Goal: Download file/media

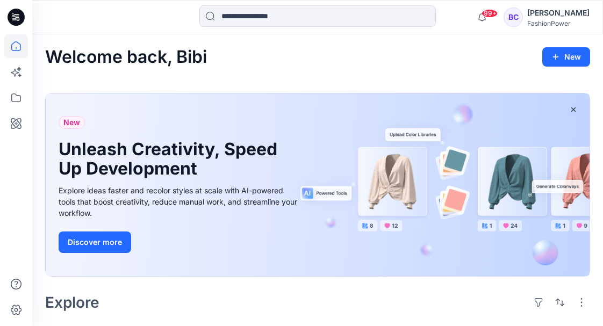
scroll to position [5953, 0]
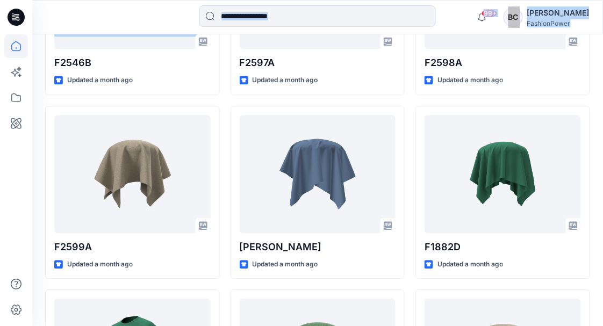
drag, startPoint x: -1, startPoint y: 54, endPoint x: 8, endPoint y: 50, distance: 8.9
click at [8, 50] on icon at bounding box center [16, 46] width 24 height 24
click at [10, 47] on icon at bounding box center [16, 46] width 24 height 24
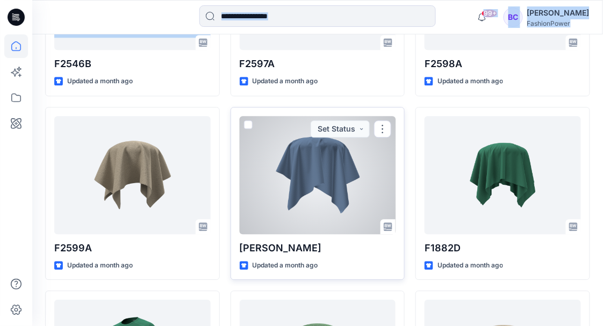
scroll to position [5917, 0]
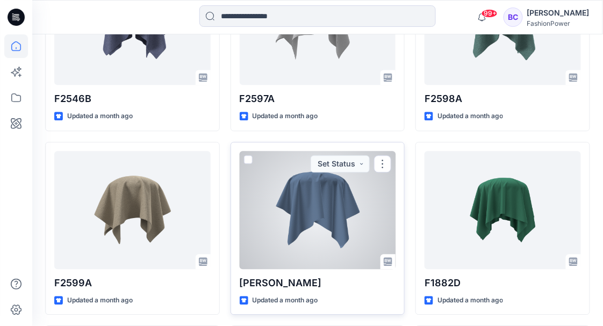
click at [283, 265] on div "[PERSON_NAME] Updated a month ago Set Status" at bounding box center [317, 228] width 175 height 173
click at [307, 204] on div at bounding box center [318, 210] width 156 height 118
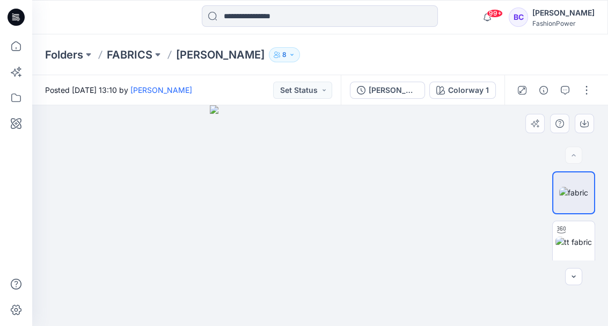
click at [345, 172] on img at bounding box center [320, 215] width 221 height 221
click at [136, 54] on p "FABRICS" at bounding box center [130, 54] width 46 height 15
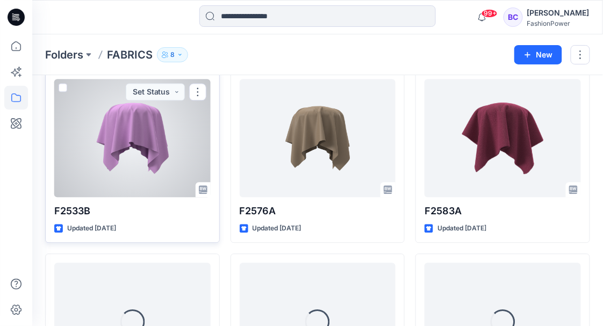
scroll to position [1416, 0]
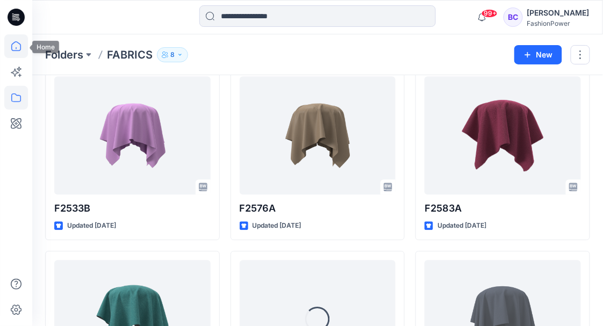
click at [21, 52] on icon at bounding box center [16, 46] width 24 height 24
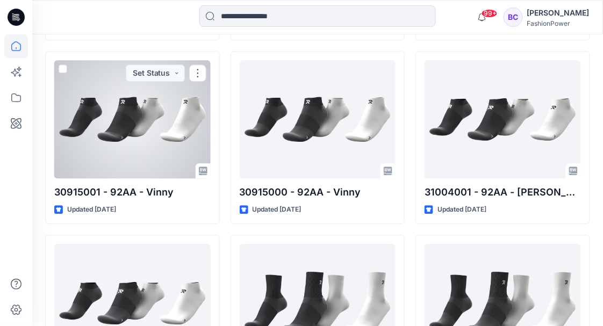
scroll to position [5104, 0]
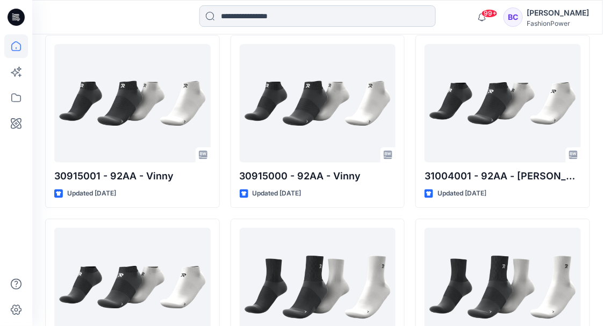
click at [251, 15] on input at bounding box center [317, 15] width 236 height 21
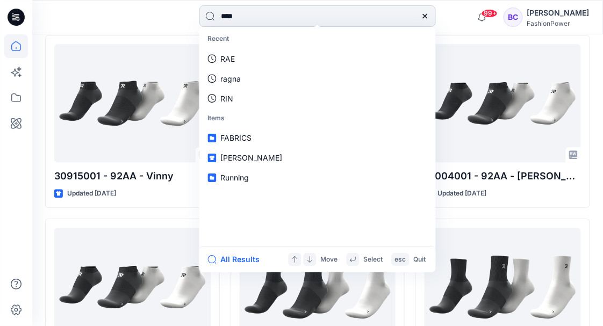
type input "*****"
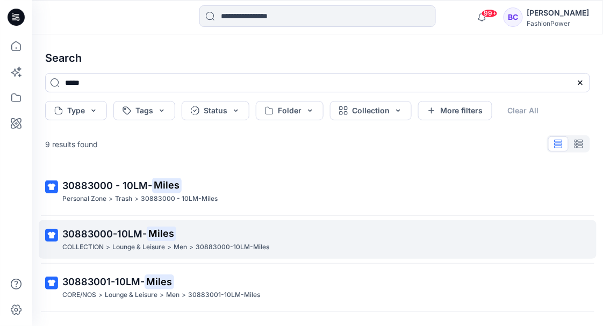
click at [211, 238] on p "30883000-10LM- Miles" at bounding box center [316, 234] width 508 height 15
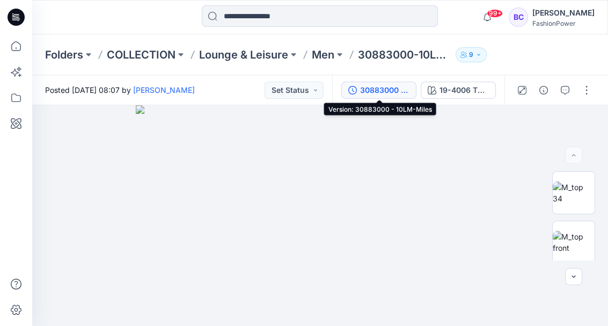
click at [402, 85] on div "30883000 - 10LM-Miles" at bounding box center [384, 90] width 49 height 12
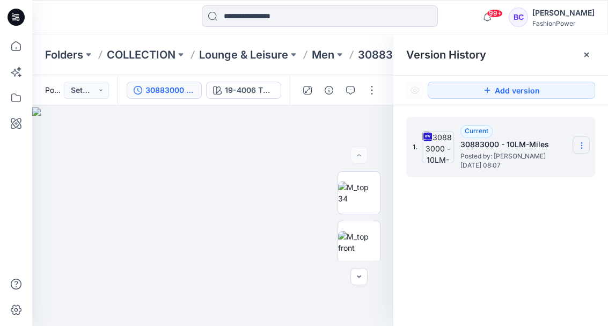
click at [589, 144] on section at bounding box center [581, 144] width 17 height 17
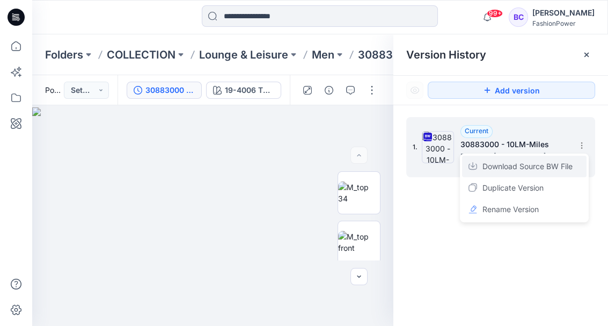
click at [550, 162] on span "Download Source BW File" at bounding box center [528, 166] width 90 height 13
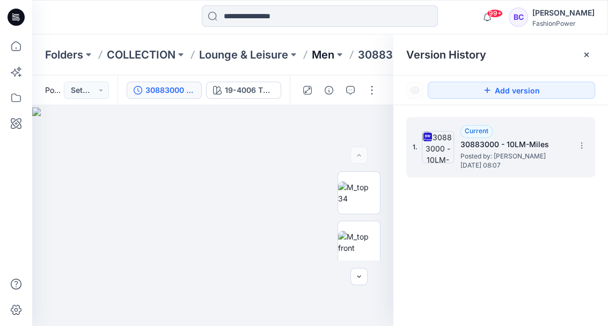
click at [321, 55] on p "Men" at bounding box center [323, 54] width 23 height 15
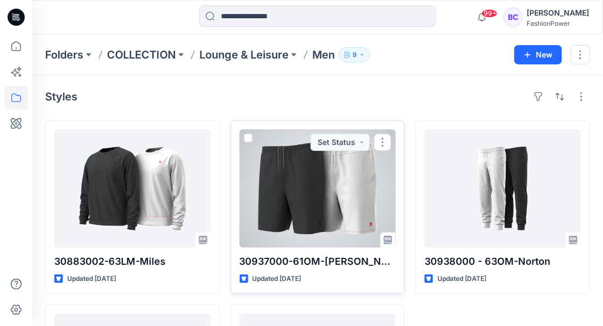
click at [315, 205] on div at bounding box center [318, 188] width 156 height 118
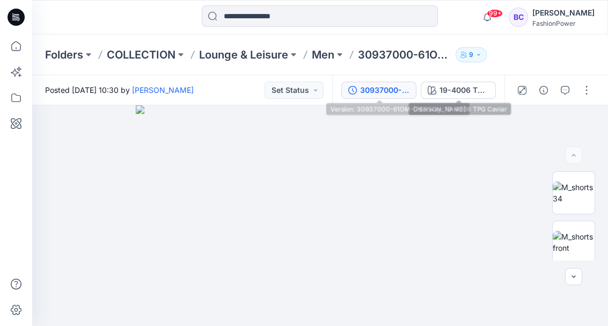
click at [404, 89] on div "30937000-61OM-[PERSON_NAME]" at bounding box center [384, 90] width 49 height 12
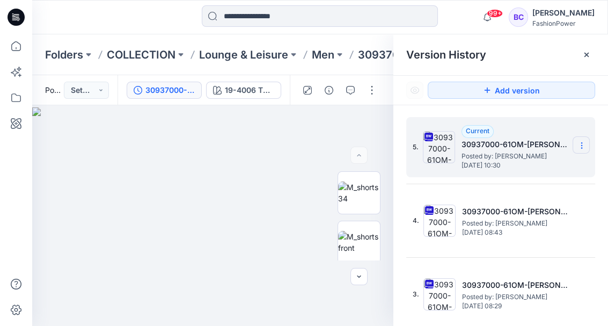
click at [581, 148] on icon at bounding box center [582, 145] width 9 height 9
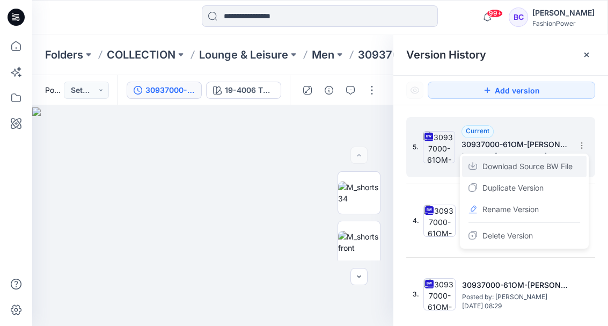
click at [509, 170] on span "Download Source BW File" at bounding box center [528, 166] width 90 height 13
